Goal: Task Accomplishment & Management: Complete application form

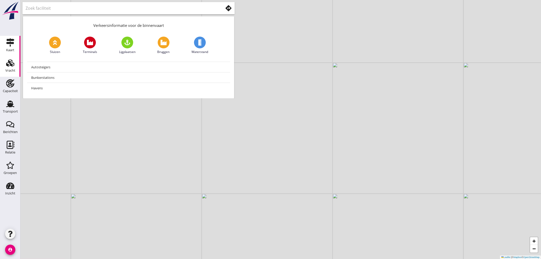
click at [15, 64] on div "Vracht" at bounding box center [10, 63] width 12 height 8
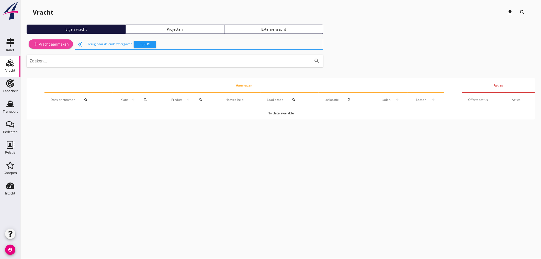
click at [49, 39] on link "add Vracht aanmaken" at bounding box center [51, 43] width 44 height 9
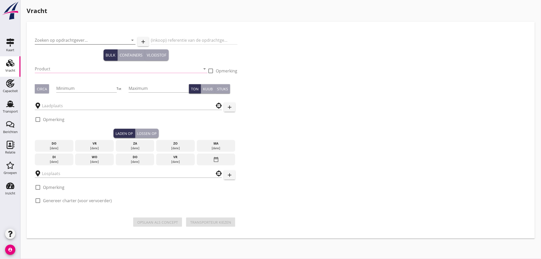
click at [61, 38] on input "Zoeken op opdrachtgever..." at bounding box center [78, 40] width 86 height 8
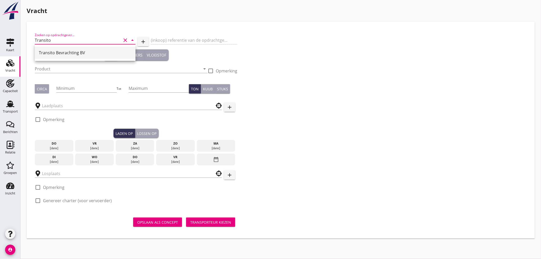
click at [54, 55] on div "Transito Bevrachting BV" at bounding box center [85, 53] width 92 height 6
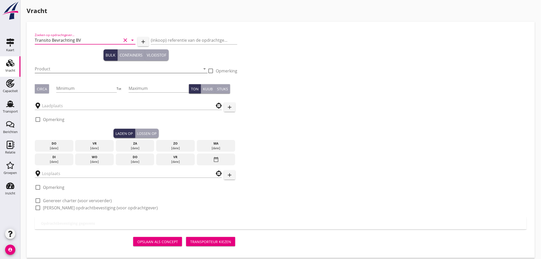
type input "Transito Bevrachting BV"
click at [50, 67] on input "Product" at bounding box center [118, 69] width 166 height 8
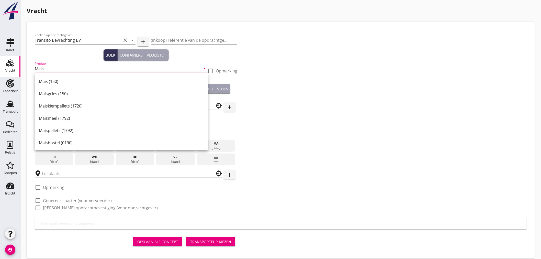
click at [66, 78] on div "Mais (150)" at bounding box center [121, 81] width 165 height 6
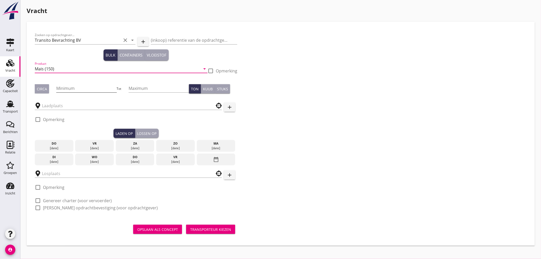
type input "Mais (150)"
click at [68, 88] on input "Minimum" at bounding box center [86, 88] width 60 height 8
type input "2100"
click at [43, 88] on div "Circa" at bounding box center [42, 88] width 10 height 5
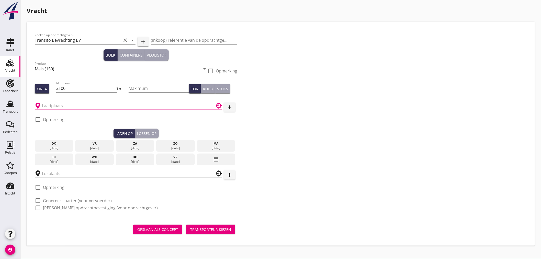
click at [55, 103] on input "text" at bounding box center [125, 105] width 166 height 8
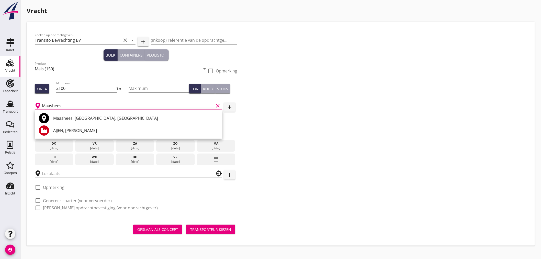
drag, startPoint x: 72, startPoint y: 107, endPoint x: 23, endPoint y: 101, distance: 49.1
click at [23, 101] on div "Vracht [PERSON_NAME] op opdrachtgever... Transito Bevrachting BV clear arrow_dr…" at bounding box center [280, 125] width 520 height 251
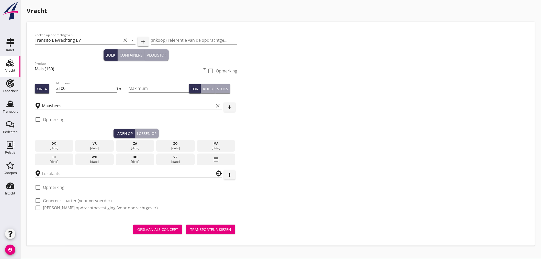
click at [53, 104] on input "Maashees" at bounding box center [128, 105] width 172 height 8
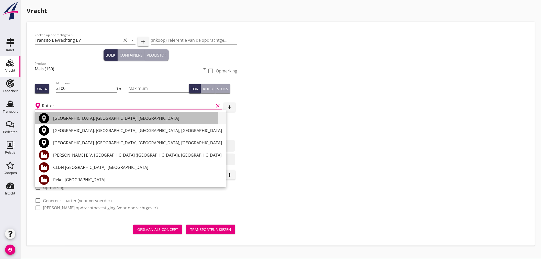
click at [69, 115] on div "[GEOGRAPHIC_DATA], [GEOGRAPHIC_DATA], [GEOGRAPHIC_DATA]" at bounding box center [137, 118] width 169 height 6
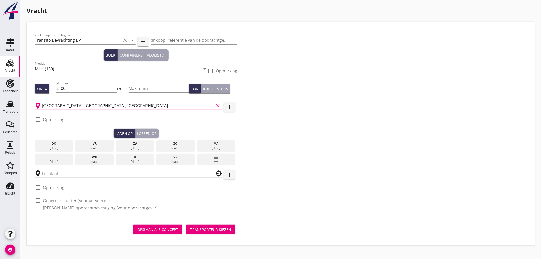
type input "[GEOGRAPHIC_DATA], [GEOGRAPHIC_DATA], [GEOGRAPHIC_DATA]"
click at [35, 116] on div at bounding box center [37, 119] width 9 height 9
checkbox input "true"
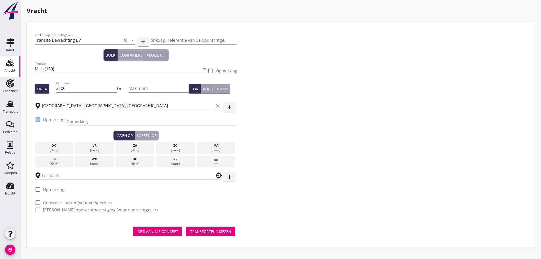
click at [106, 126] on div "Opmerking" at bounding box center [151, 123] width 171 height 13
click at [105, 124] on input "Opmerking" at bounding box center [151, 121] width 171 height 8
paste input "Melden bij CIS Commodity Inspection Services 0031 648 541 808"
type input "Melden bij CIS Commodity Inspection Services 0031 648 541 808"
click at [55, 149] on div "[DATE]" at bounding box center [54, 150] width 36 height 5
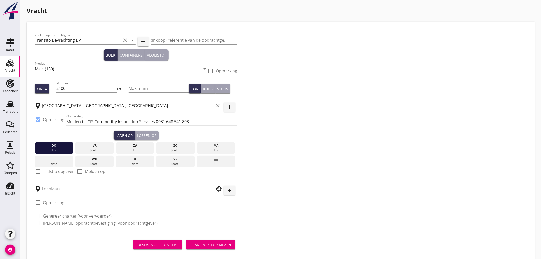
click at [36, 170] on div at bounding box center [37, 171] width 9 height 9
checkbox input "true"
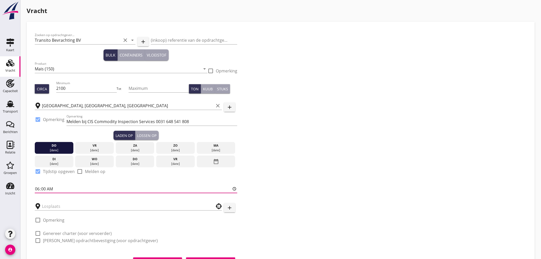
click at [40, 188] on input "06:00" at bounding box center [136, 188] width 202 height 8
type input "10:01"
click at [75, 205] on input "text" at bounding box center [125, 206] width 166 height 8
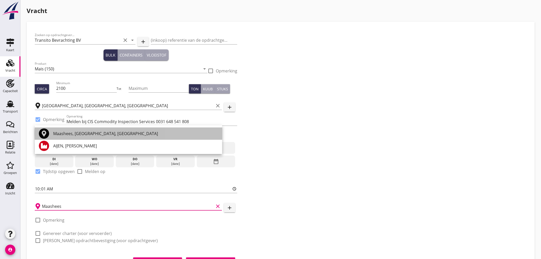
click at [63, 133] on div "Maashees, [GEOGRAPHIC_DATA], [GEOGRAPHIC_DATA]" at bounding box center [135, 133] width 165 height 6
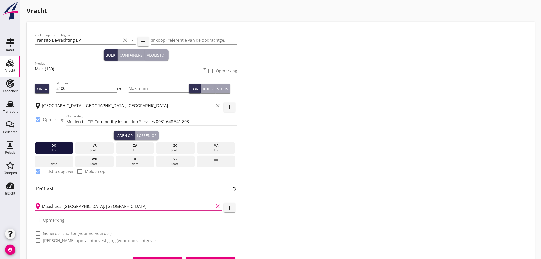
type input "Maashees, [GEOGRAPHIC_DATA], [GEOGRAPHIC_DATA]"
click at [40, 219] on div at bounding box center [37, 219] width 9 height 9
checkbox input "true"
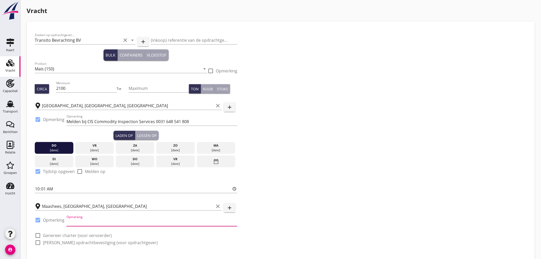
click at [92, 220] on input "Opmerking" at bounding box center [151, 222] width 171 height 8
paste input "0031 478 638 238"
drag, startPoint x: 121, startPoint y: 222, endPoint x: 100, endPoint y: 226, distance: 20.7
click at [100, 226] on div "Opmerking 0031 478 638 238 Havens" at bounding box center [151, 222] width 171 height 8
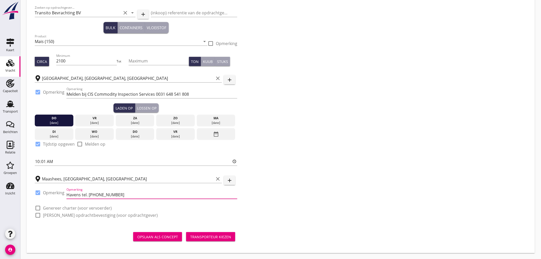
type input "Havens tel. [PHONE_NUMBER]"
click at [39, 205] on div at bounding box center [37, 207] width 9 height 9
checkbox input "true"
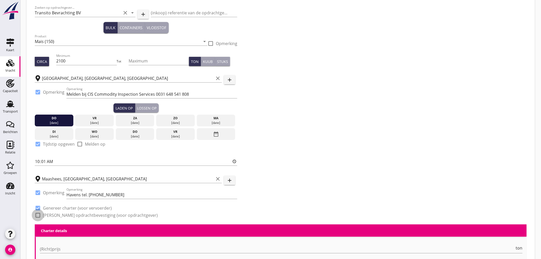
click at [39, 213] on div at bounding box center [37, 214] width 9 height 9
checkbox input "true"
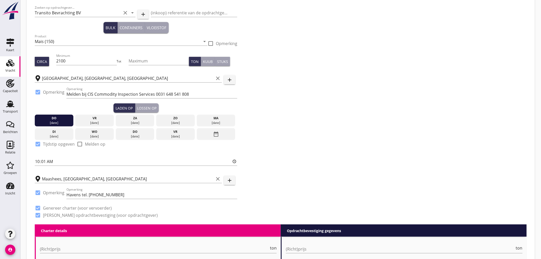
click at [151, 106] on div "Lossen op" at bounding box center [146, 107] width 19 height 5
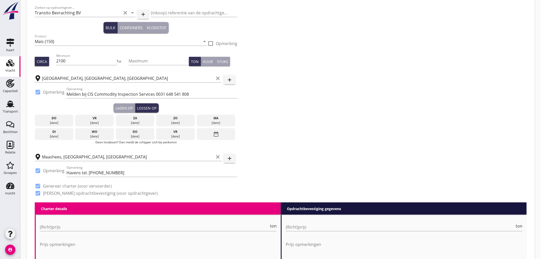
click at [120, 108] on div "Laden op" at bounding box center [123, 107] width 17 height 5
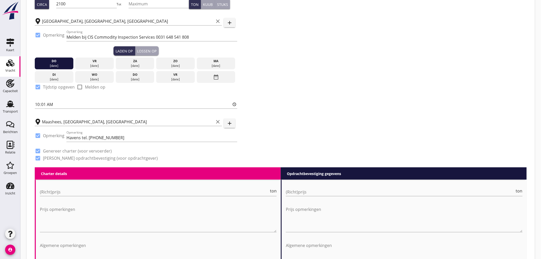
scroll to position [113, 0]
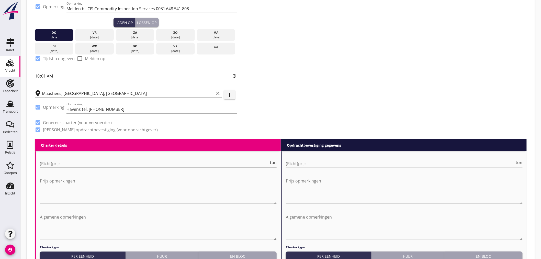
click at [59, 161] on input "(Richt)prijs" at bounding box center [154, 163] width 229 height 8
type input "6.5"
click at [317, 165] on input "(Richt)prijs" at bounding box center [400, 163] width 229 height 8
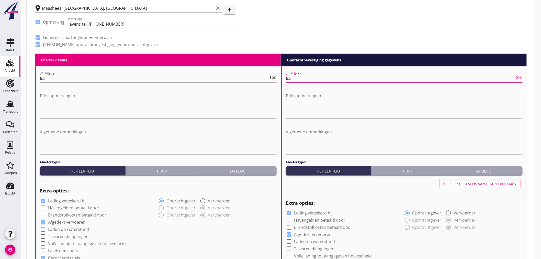
scroll to position [283, 0]
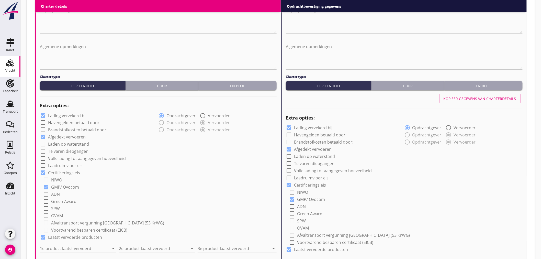
type input "6.5"
click at [39, 113] on div at bounding box center [43, 115] width 9 height 9
checkbox input "false"
click at [287, 128] on div at bounding box center [288, 127] width 9 height 9
checkbox input "false"
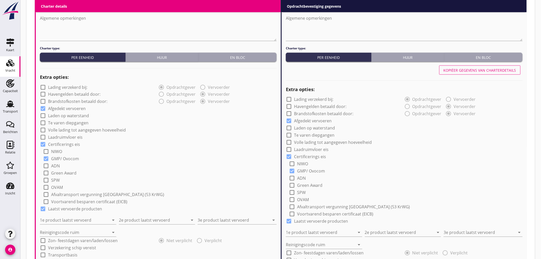
scroll to position [368, 0]
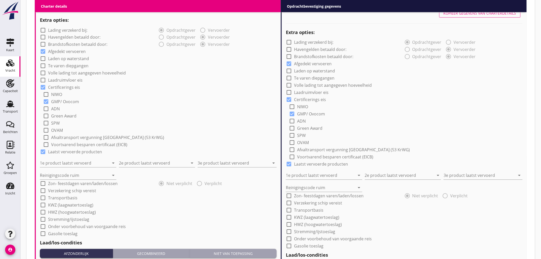
click at [40, 191] on div at bounding box center [43, 190] width 9 height 9
checkbox input "true"
click at [290, 202] on div at bounding box center [288, 202] width 9 height 9
checkbox input "true"
click at [107, 165] on input "1e product laatst vervoerd" at bounding box center [74, 163] width 69 height 8
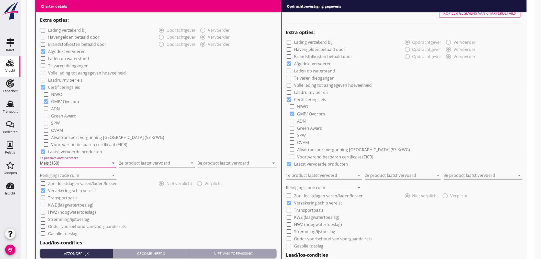
type input "Mais (150)"
click at [143, 160] on input "2e product laatst vervoerd" at bounding box center [153, 163] width 69 height 8
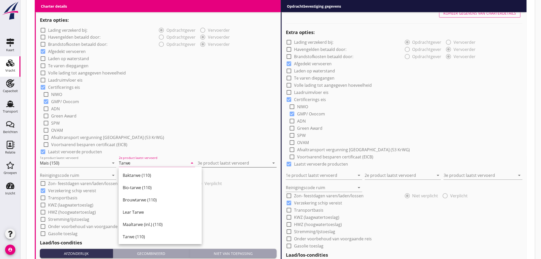
type input "Tarwe"
click at [223, 165] on input "3e product laatst vervoerd" at bounding box center [233, 163] width 72 height 8
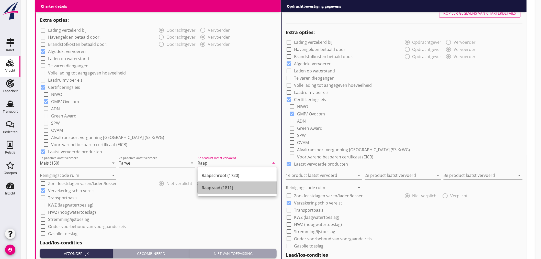
drag, startPoint x: 215, startPoint y: 187, endPoint x: 172, endPoint y: 177, distance: 44.0
click at [215, 187] on div "Raapzaad (1811)" at bounding box center [237, 187] width 71 height 6
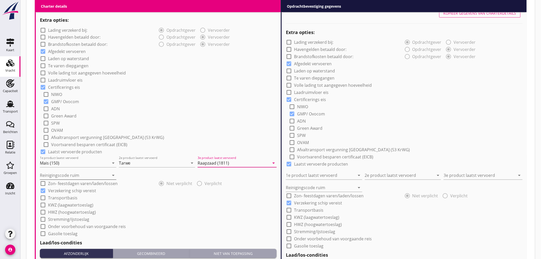
type input "Raapzaad (1811)"
click at [100, 175] on input "Reinigingscode ruim" at bounding box center [74, 175] width 69 height 8
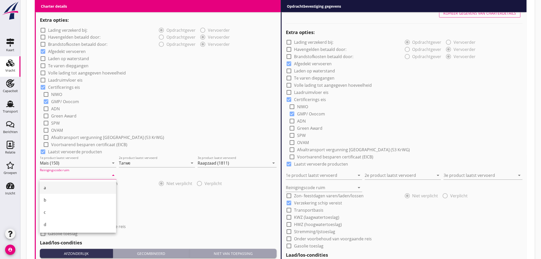
click at [60, 188] on div "a" at bounding box center [78, 187] width 68 height 6
type input "a"
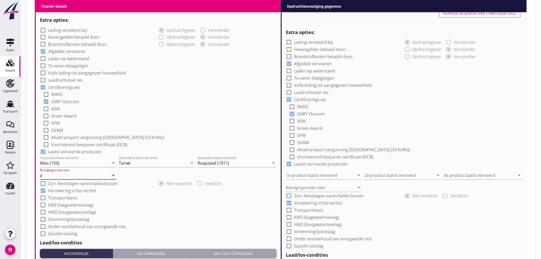
scroll to position [311, 0]
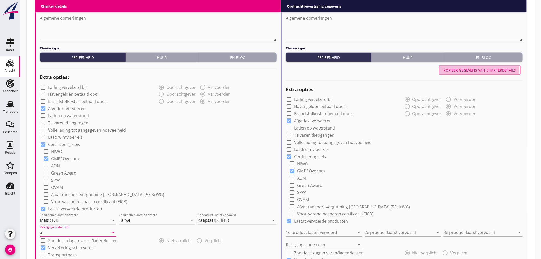
click at [455, 68] on div "Kopiëer gegevens van charterdetails" at bounding box center [479, 69] width 73 height 5
type input "Mais (150)"
type input "Tarwe"
type input "Raapzaad (1811)"
type input "a"
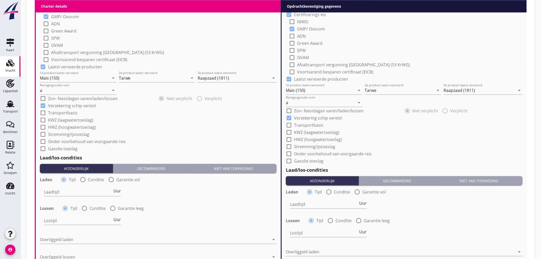
scroll to position [538, 0]
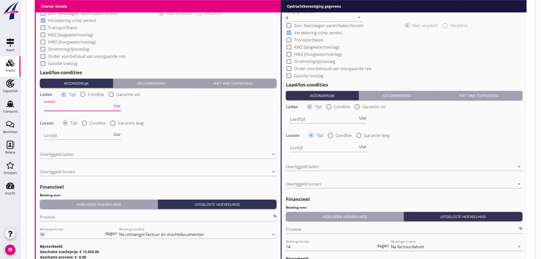
click at [56, 105] on input "Laadtijd" at bounding box center [78, 106] width 68 height 8
click at [49, 155] on div at bounding box center [154, 154] width 229 height 8
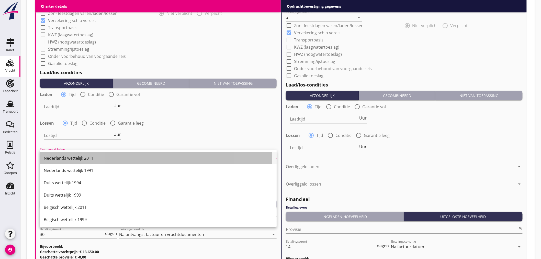
click at [68, 160] on div "Nederlands wettelijk 2011" at bounding box center [158, 158] width 229 height 6
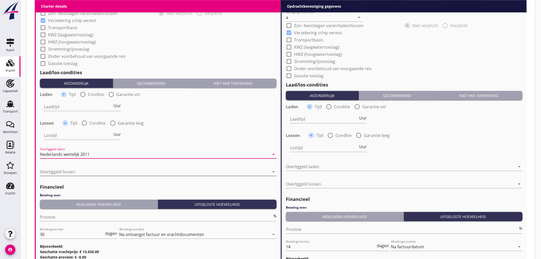
click at [63, 171] on div at bounding box center [154, 171] width 229 height 8
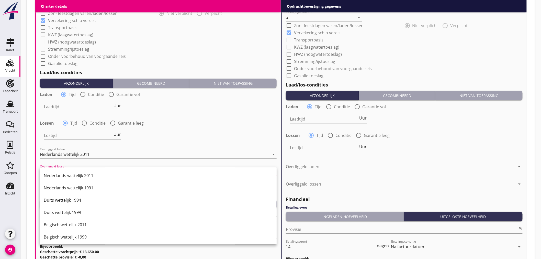
click at [67, 172] on div "Nederlands wettelijk 2011" at bounding box center [158, 175] width 229 height 6
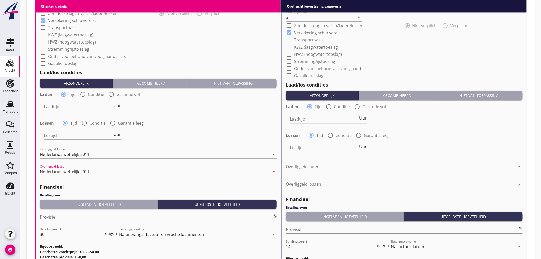
click at [81, 95] on div at bounding box center [82, 94] width 9 height 9
radio input "false"
radio input "true"
click at [80, 107] on div at bounding box center [98, 106] width 109 height 8
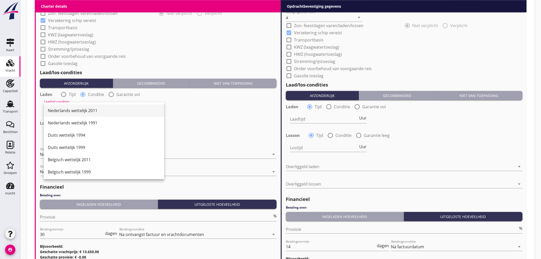
click at [86, 113] on div "Nederlands wettelijk 2011" at bounding box center [104, 110] width 112 height 12
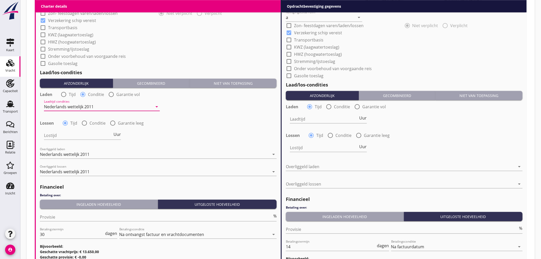
click at [84, 121] on div at bounding box center [84, 123] width 9 height 9
radio input "false"
radio input "true"
click at [81, 135] on div at bounding box center [98, 135] width 109 height 8
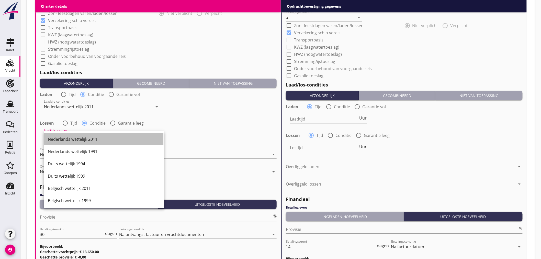
click at [83, 139] on div "Nederlands wettelijk 2011" at bounding box center [104, 139] width 112 height 6
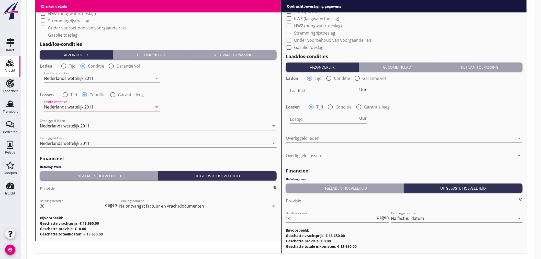
scroll to position [595, 0]
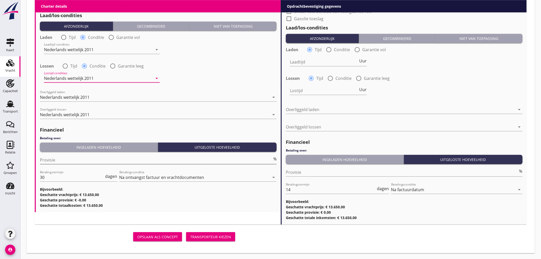
click at [54, 160] on input "Provisie" at bounding box center [156, 160] width 232 height 8
type input "5"
click at [68, 184] on div at bounding box center [78, 184] width 77 height 3
click at [68, 181] on div "Betalingstermijn 30 dagen" at bounding box center [78, 177] width 77 height 8
click at [68, 178] on input "30" at bounding box center [72, 177] width 64 height 8
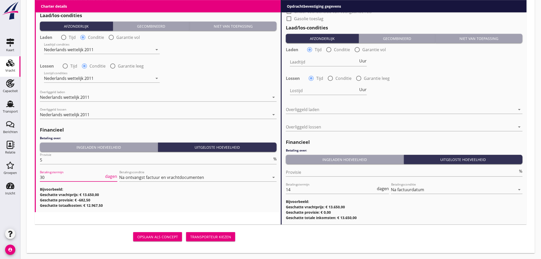
type input "3"
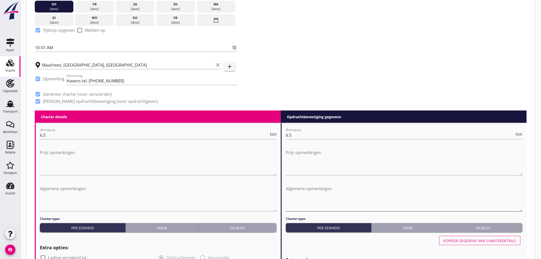
scroll to position [198, 0]
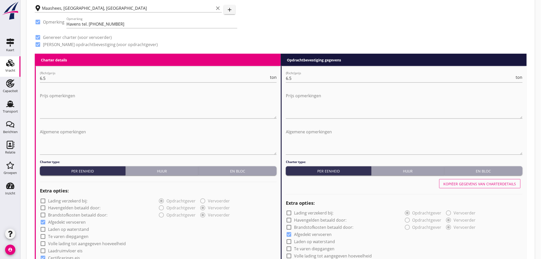
type input "14"
click at [474, 185] on div "Kopiëer gegevens van charterdetails" at bounding box center [479, 183] width 73 height 5
radio input "false"
radio input "true"
radio input "false"
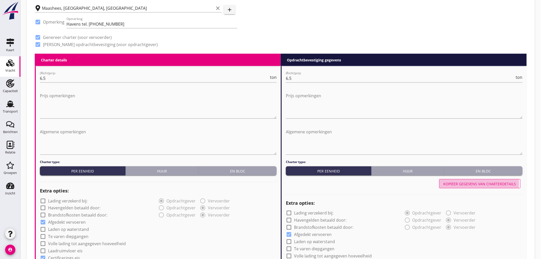
radio input "true"
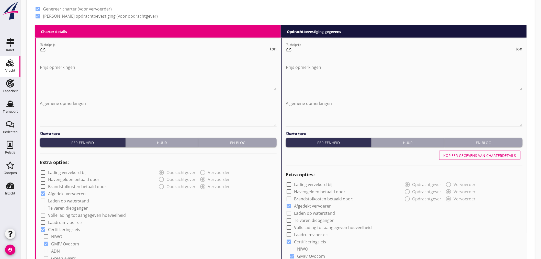
scroll to position [254, 0]
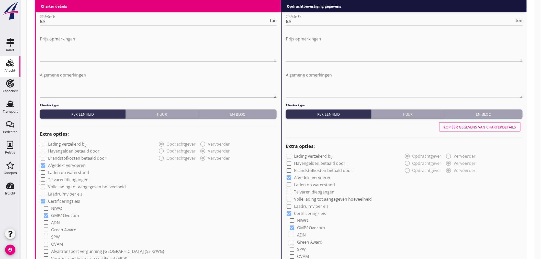
click at [78, 83] on textarea "Algemene opmerkingen" at bounding box center [158, 84] width 237 height 27
paste textarea "Afgedekt varen. mv Seabulk. Schipper mag niet laden indien er geen controleur a…"
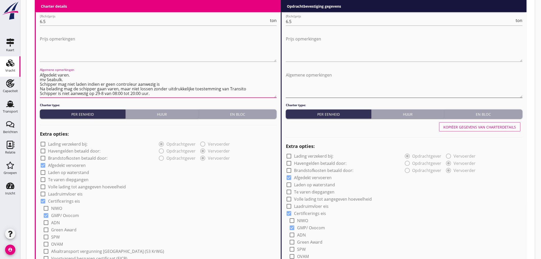
type textarea "Afgedekt varen. mv Seabulk. Schipper mag niet laden indien er geen controleur a…"
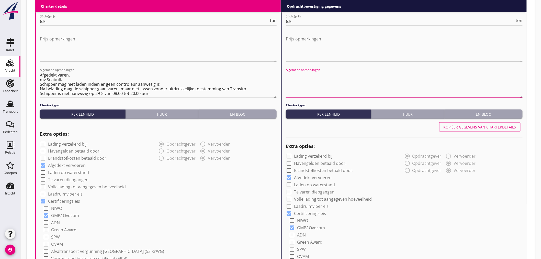
click at [306, 83] on textarea "Algemene opmerkingen" at bounding box center [404, 84] width 237 height 27
paste textarea "Afgedekt varen. mv Seabulk. Schipper mag niet laden indien er geen controleur a…"
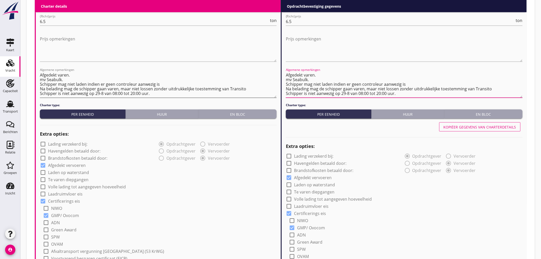
type textarea "Afgedekt varen. mv Seabulk. Schipper mag niet laden indien er geen controleur a…"
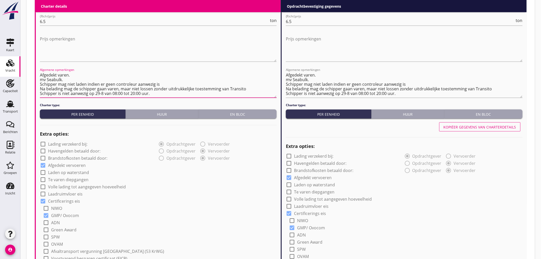
drag, startPoint x: 75, startPoint y: 75, endPoint x: 36, endPoint y: 74, distance: 38.3
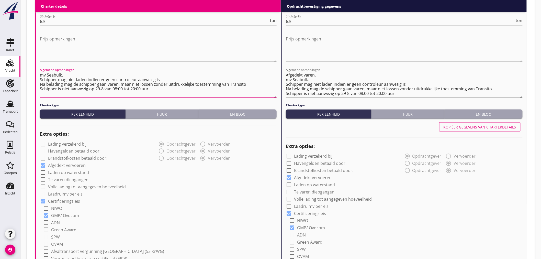
type textarea "mv Seabulk. Schipper mag niet laden indien er geen controleur aanwezig is Na be…"
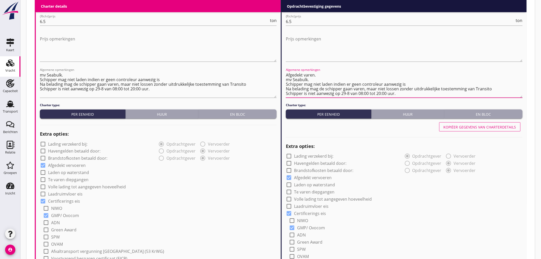
drag, startPoint x: 321, startPoint y: 74, endPoint x: 283, endPoint y: 75, distance: 38.6
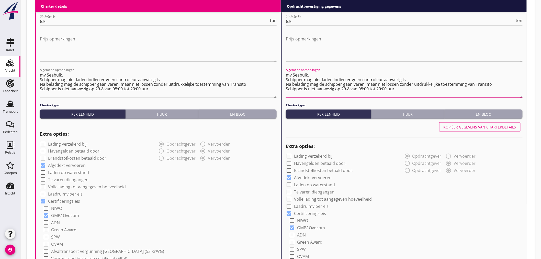
click at [286, 79] on textarea "mv Seabulk. Schipper mag niet laden indien er geen controleur aanwezig is Na be…" at bounding box center [404, 84] width 237 height 27
type textarea "mv Seabulk. Schipper mag niet laden indien er geen controleur aanwezig is Na be…"
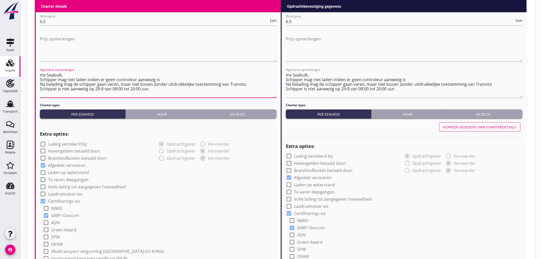
click at [70, 79] on textarea "mv Seabulk. Schipper mag niet laden indien er geen controleur aanwezig is Na be…" at bounding box center [158, 84] width 237 height 27
drag, startPoint x: 83, startPoint y: 78, endPoint x: 36, endPoint y: 78, distance: 47.5
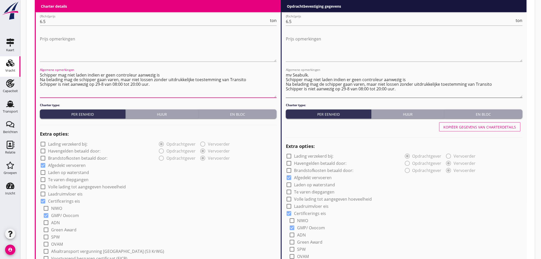
type textarea "Schipper mag niet laden indien er geen controleur aanwezig is Na belading mag d…"
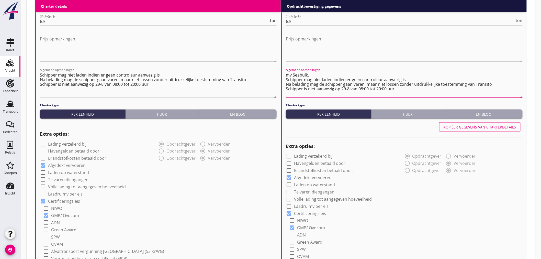
drag, startPoint x: 312, startPoint y: 75, endPoint x: 282, endPoint y: 75, distance: 30.1
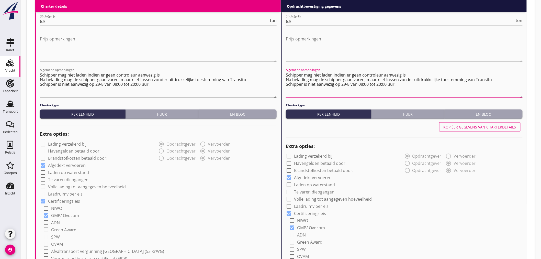
type textarea "Schipper mag niet laden indien er geen controleur aanwezig is Na belading mag d…"
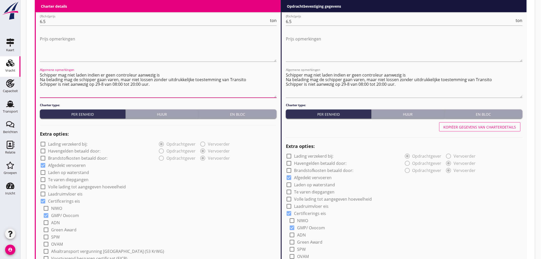
click at [62, 74] on textarea "Schipper mag niet laden indien er geen controleur aanwezig is Na belading mag d…" at bounding box center [158, 84] width 237 height 27
click at [40, 78] on textarea "Schipper mag niet laden indien er geen controleur aanwezig is Na belading mag d…" at bounding box center [158, 84] width 237 height 27
type textarea "Schipper mag niet laden indien er geen controleur aanwezig is Na belading mag d…"
click at [287, 78] on textarea "Schipper mag niet laden indien er geen controleur aanwezig is Na belading mag d…" at bounding box center [404, 84] width 237 height 27
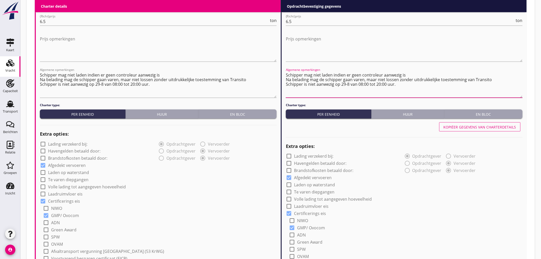
click at [286, 79] on textarea "Schipper mag niet laden indien er geen controleur aanwezig is Na belading mag d…" at bounding box center [404, 84] width 237 height 27
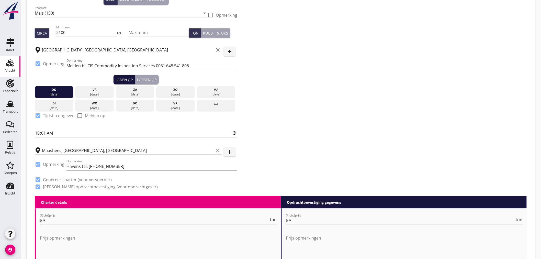
scroll to position [0, 0]
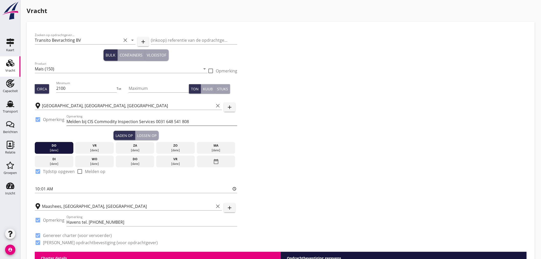
type textarea "Schipper mag niet laden indien er geen controleur aanwezig is Na belading mag d…"
click at [213, 121] on input "Melden bij CIS Commodity Inspection Services 0031 648 541 808" at bounding box center [151, 121] width 171 height 8
click at [190, 121] on input "Melden bij CIS Commodity Inspection Services 0031 648 541 808 ex. Seabulk" at bounding box center [151, 121] width 171 height 8
type input "Melden bij CIS Commodity Inspection Services 0031 648 541 808 ex. Seabulk"
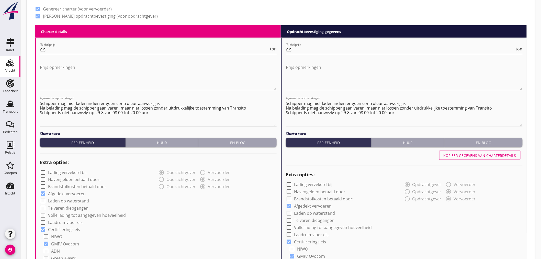
scroll to position [254, 0]
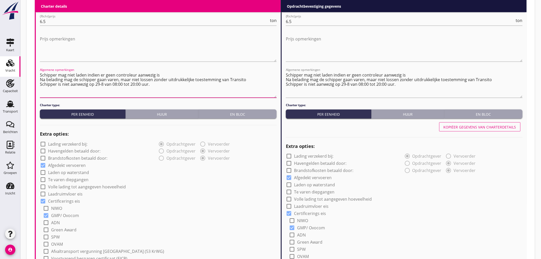
drag, startPoint x: 228, startPoint y: 79, endPoint x: 243, endPoint y: 79, distance: 15.3
click at [243, 79] on textarea "Schipper mag niet laden indien er geen controleur aanwezig is Na belading mag d…" at bounding box center [158, 84] width 237 height 27
drag, startPoint x: 191, startPoint y: 79, endPoint x: 167, endPoint y: 80, distance: 24.0
click at [167, 80] on textarea "Schipper mag niet laden indien er geen controleur aanwezig is Na belading mag d…" at bounding box center [158, 84] width 237 height 27
type textarea "Schipper mag niet laden indien er geen controleur aanwezig is Na belading mag d…"
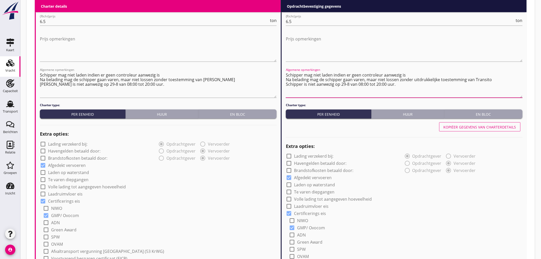
drag, startPoint x: 481, startPoint y: 79, endPoint x: 412, endPoint y: 80, distance: 69.0
click at [412, 80] on textarea "Schipper mag niet laden indien er geen controleur aanwezig is Na belading mag d…" at bounding box center [404, 84] width 237 height 27
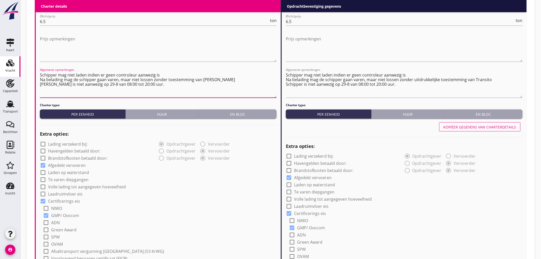
drag, startPoint x: 227, startPoint y: 79, endPoint x: 153, endPoint y: 81, distance: 74.1
click at [153, 81] on textarea "Schipper mag niet laden indien er geen controleur aanwezig is Na belading mag d…" at bounding box center [158, 84] width 237 height 27
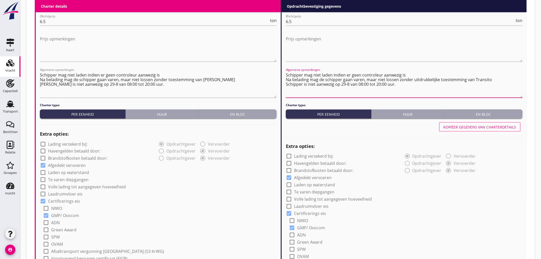
drag, startPoint x: 493, startPoint y: 80, endPoint x: 398, endPoint y: 80, distance: 95.3
click at [398, 80] on textarea "Schipper mag niet laden indien er geen controleur aanwezig is Na belading mag d…" at bounding box center [404, 84] width 237 height 27
paste textarea "zonder toestemming van [PERSON_NAME]"
click at [430, 83] on textarea "Schipper mag niet laden indien er geen controleur aanwezig is Na belading mag d…" at bounding box center [404, 84] width 237 height 27
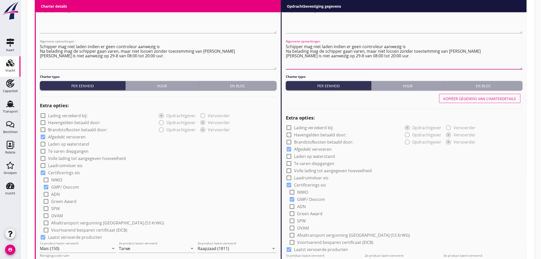
scroll to position [141, 0]
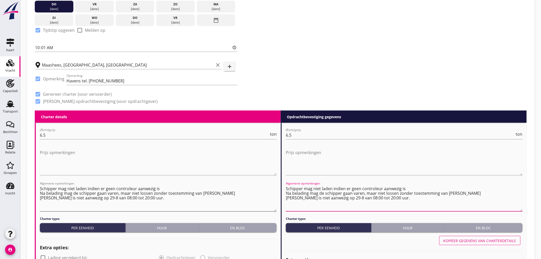
type textarea "Schipper mag niet laden indien er geen controleur aanwezig is Na belading mag d…"
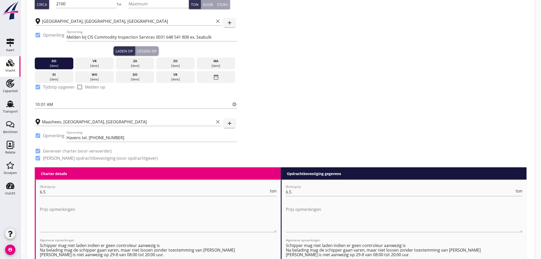
scroll to position [27, 0]
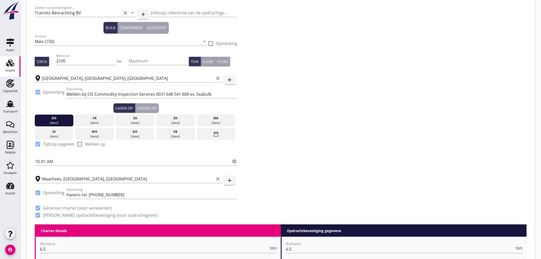
click at [144, 106] on div "Lossen op" at bounding box center [146, 107] width 19 height 5
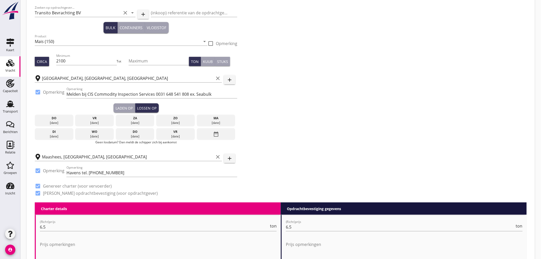
click at [122, 107] on div "Laden op" at bounding box center [123, 107] width 17 height 5
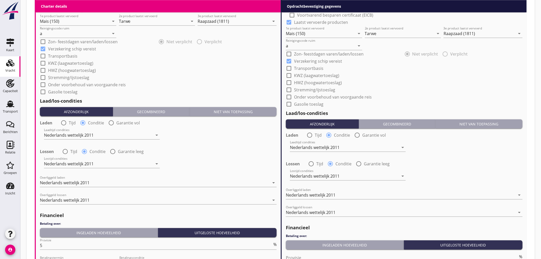
scroll to position [595, 0]
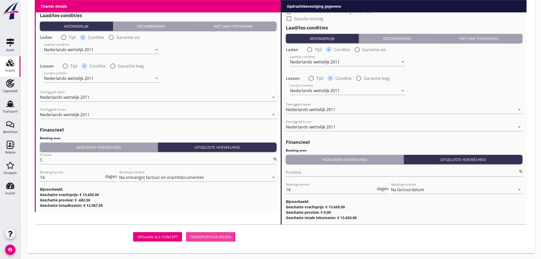
click at [201, 235] on div "Transporteur kiezen" at bounding box center [210, 236] width 41 height 5
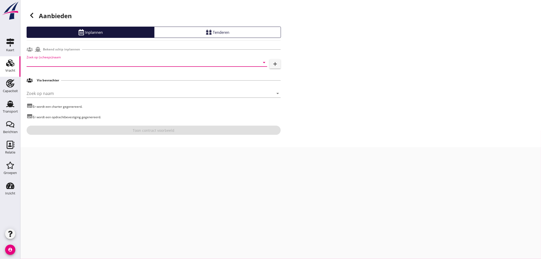
click at [61, 60] on input "Zoek op (scheeps)naam" at bounding box center [140, 62] width 226 height 8
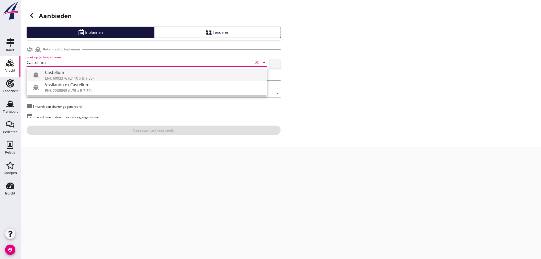
click at [59, 73] on div "Castellum" at bounding box center [154, 72] width 218 height 6
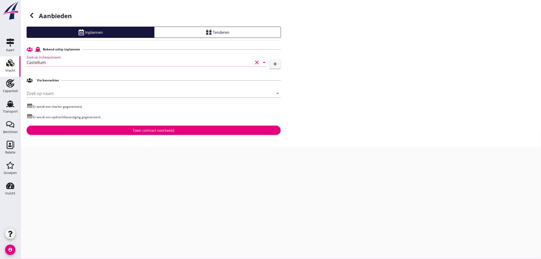
type input "Castellum"
click at [83, 126] on button "Toon contract voorbeeld" at bounding box center [154, 129] width 254 height 9
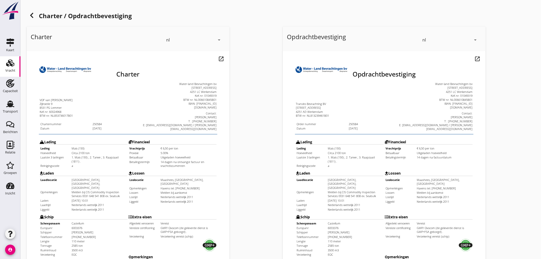
scroll to position [119, 0]
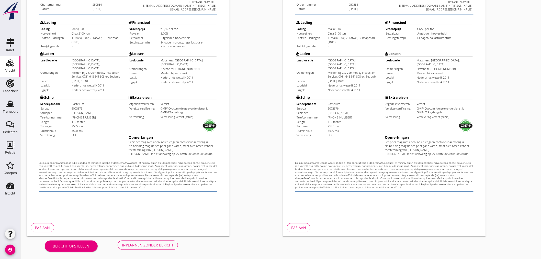
click at [164, 245] on div "Inplannen zonder bericht" at bounding box center [148, 244] width 52 height 5
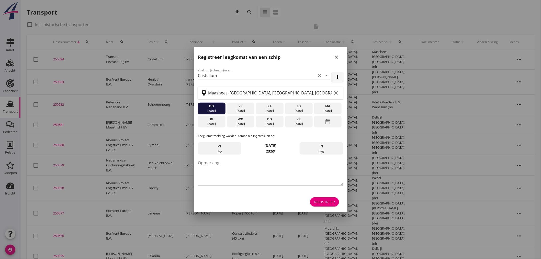
click at [330, 108] on div "ma" at bounding box center [327, 106] width 25 height 5
click at [332, 202] on div "Registreer" at bounding box center [324, 201] width 21 height 5
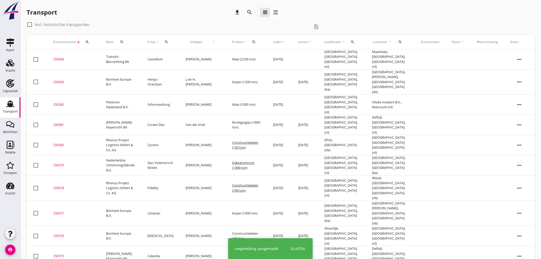
click at [61, 58] on div "250584" at bounding box center [73, 59] width 41 height 5
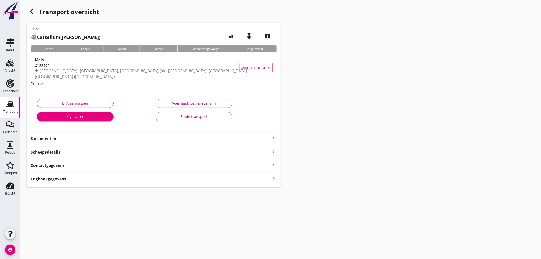
click at [62, 139] on strong "Documenten" at bounding box center [151, 139] width 240 height 6
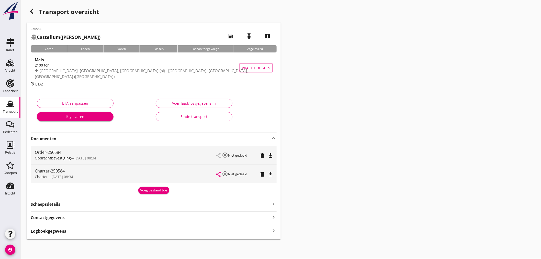
click at [271, 172] on icon "file_download" at bounding box center [270, 174] width 6 height 6
click at [268, 154] on icon "file_download" at bounding box center [270, 155] width 6 height 6
click at [272, 173] on icon "open_in_browser" at bounding box center [270, 174] width 6 height 6
